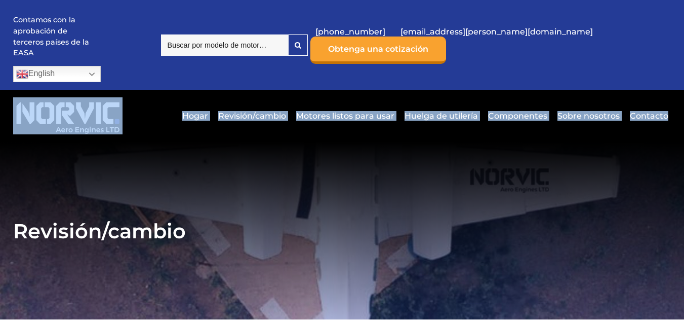
drag, startPoint x: 682, startPoint y: 36, endPoint x: 687, endPoint y: 79, distance: 42.9
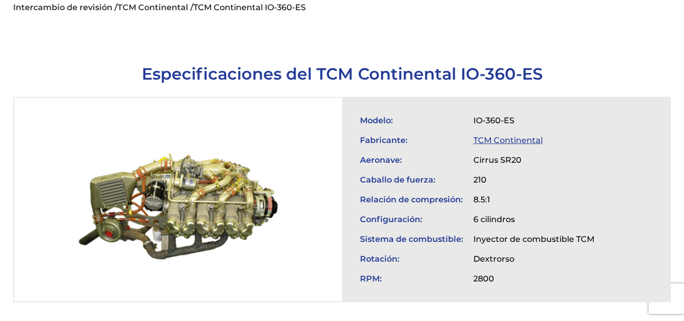
scroll to position [340, 0]
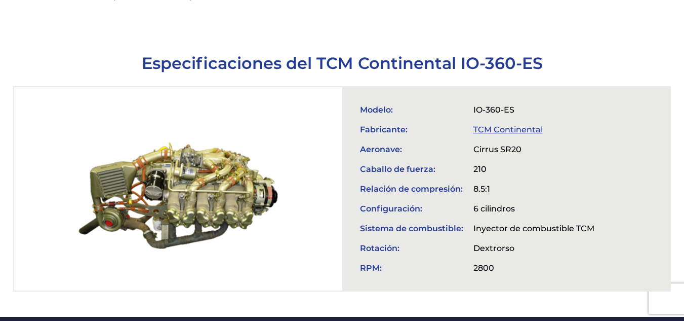
drag, startPoint x: 198, startPoint y: 149, endPoint x: 179, endPoint y: 179, distance: 34.6
drag, startPoint x: 176, startPoint y: 173, endPoint x: 135, endPoint y: 126, distance: 62.8
click at [135, 126] on div at bounding box center [178, 188] width 328 height 203
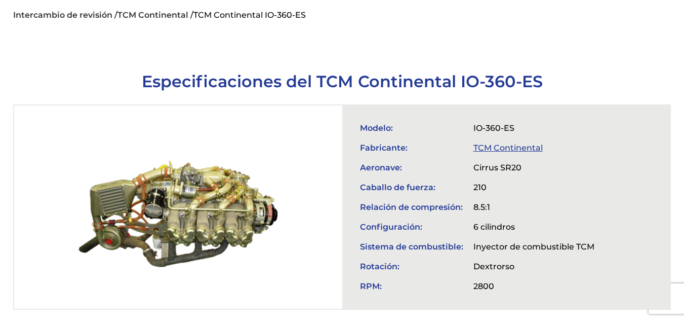
scroll to position [333, 0]
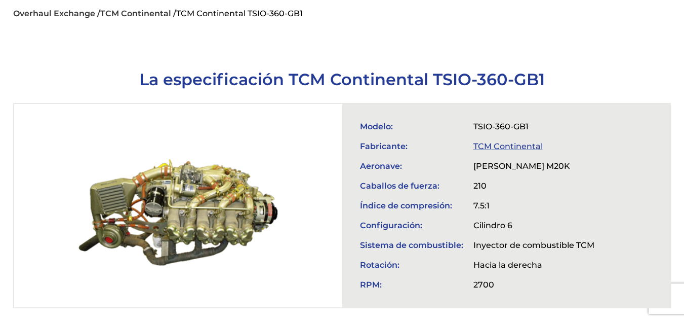
scroll to position [316, 0]
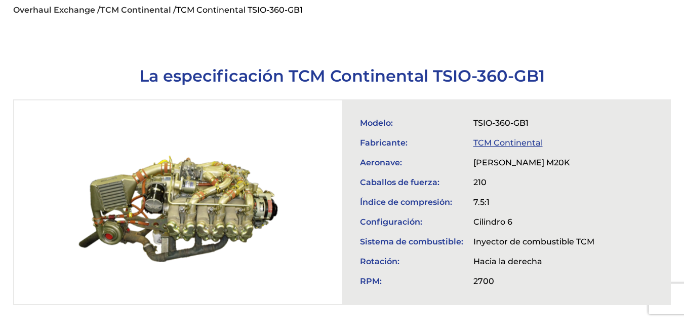
click at [216, 186] on div at bounding box center [178, 201] width 328 height 203
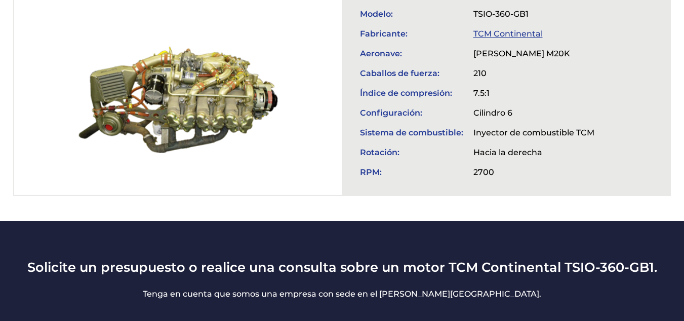
scroll to position [436, 0]
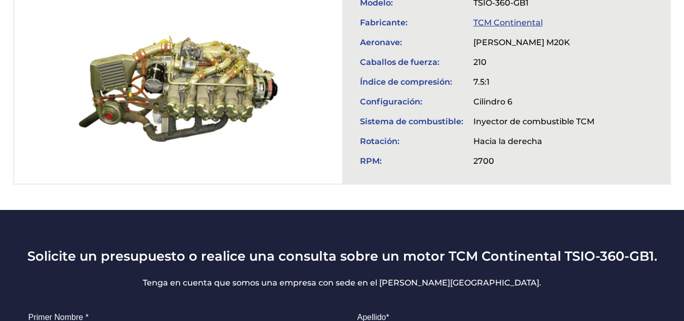
drag, startPoint x: 131, startPoint y: 67, endPoint x: 114, endPoint y: 68, distance: 16.8
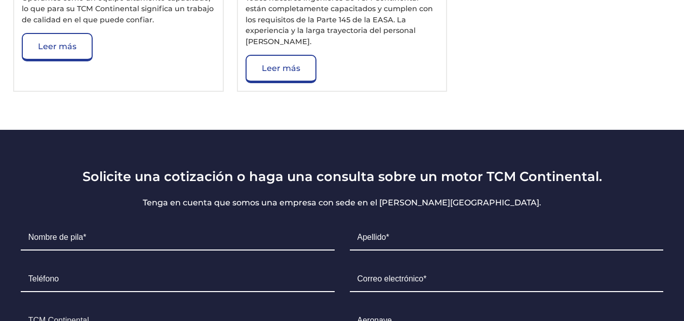
scroll to position [4985, 0]
